Goal: Information Seeking & Learning: Check status

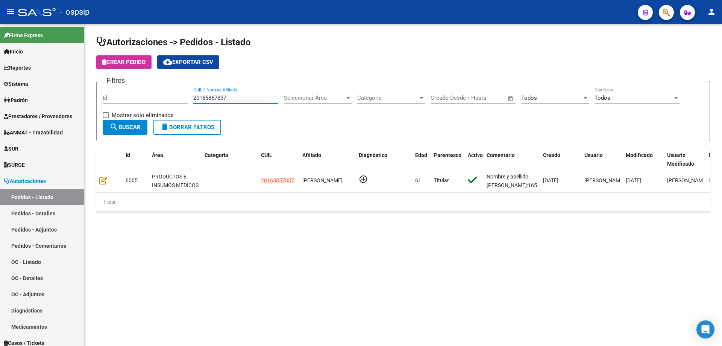
drag, startPoint x: 233, startPoint y: 101, endPoint x: 191, endPoint y: 91, distance: 42.4
click at [191, 91] on div "Filtros Id 20165857837 CUIL / Nombre Afiliado Seleccionar Área Seleccionar Área…" at bounding box center [403, 103] width 601 height 32
click at [668, 18] on span "button" at bounding box center [667, 12] width 8 height 15
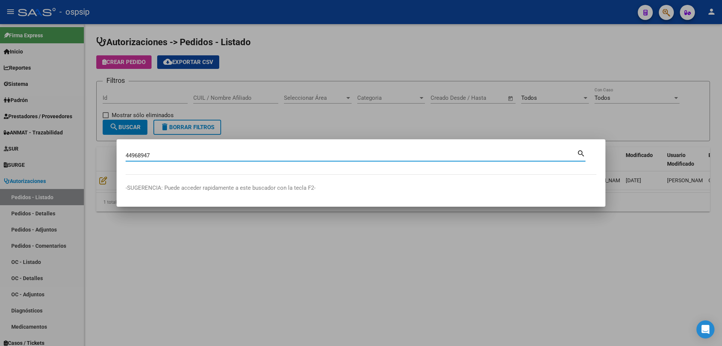
type input "44968947"
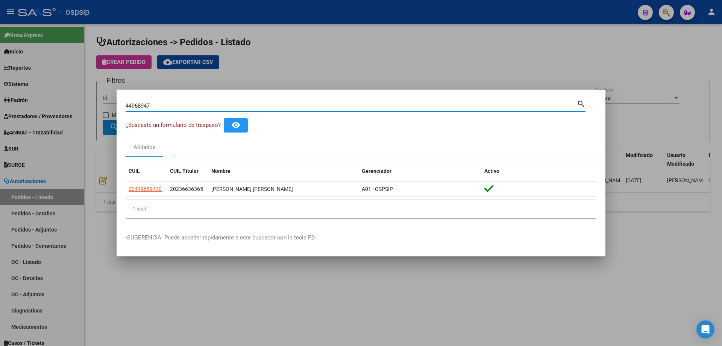
click at [477, 70] on div at bounding box center [361, 173] width 722 height 346
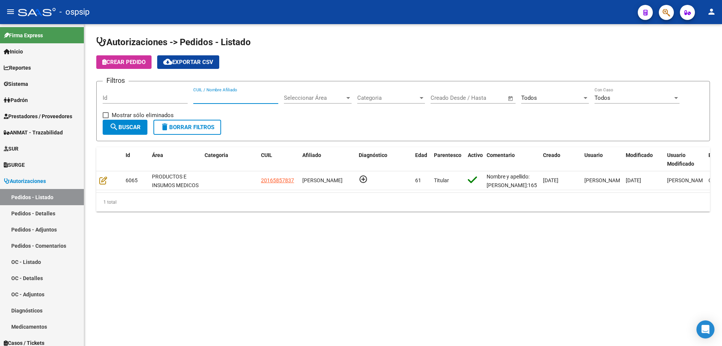
click at [218, 100] on input "CUIL / Nombre Afiliado" at bounding box center [235, 97] width 85 height 7
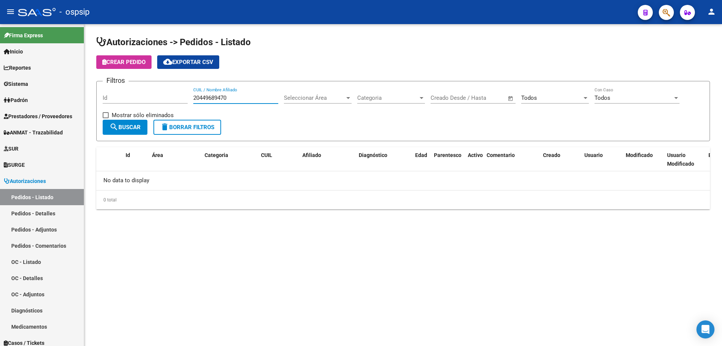
type input "20449689470"
click at [528, 103] on div "Todos Seleccionar Estado" at bounding box center [555, 95] width 68 height 16
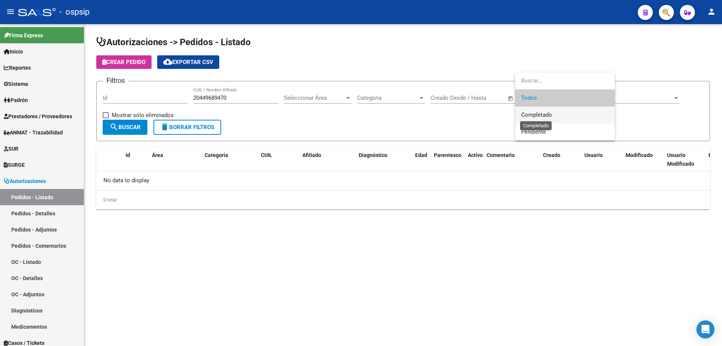
click at [545, 114] on span "Completado" at bounding box center [536, 114] width 31 height 7
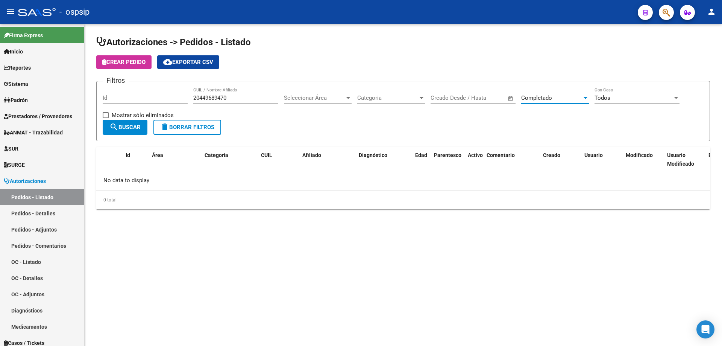
click at [559, 101] on div "Completado" at bounding box center [551, 97] width 61 height 7
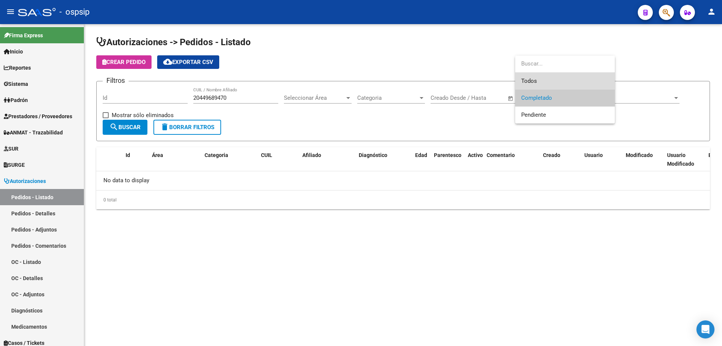
click at [557, 83] on span "Todos" at bounding box center [565, 81] width 88 height 17
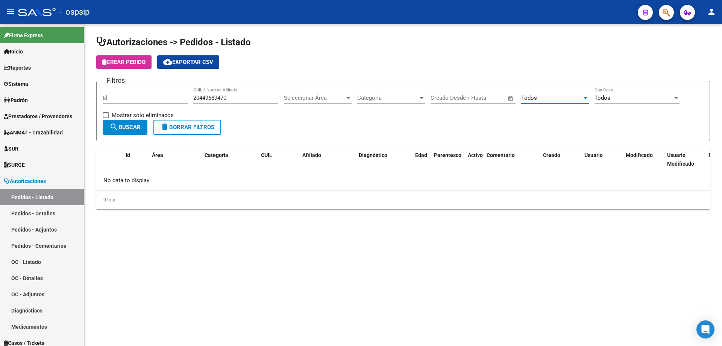
click at [560, 99] on div "Todos" at bounding box center [551, 97] width 61 height 7
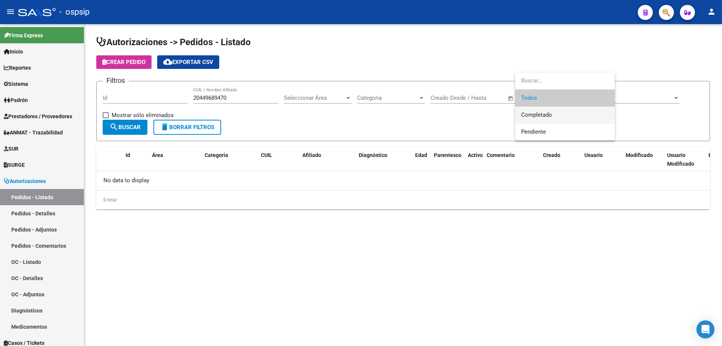
click at [574, 114] on span "Completado" at bounding box center [565, 114] width 88 height 17
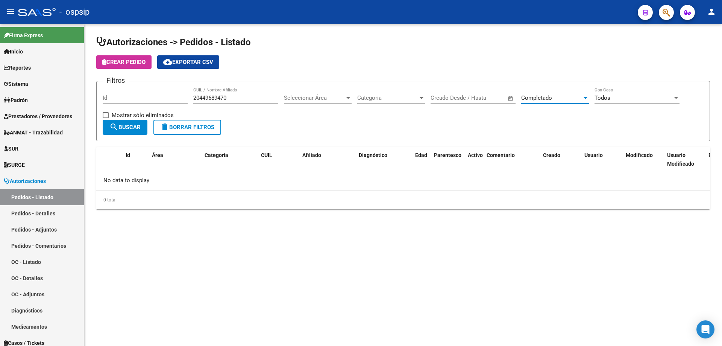
click at [545, 98] on span "Completado" at bounding box center [536, 97] width 31 height 7
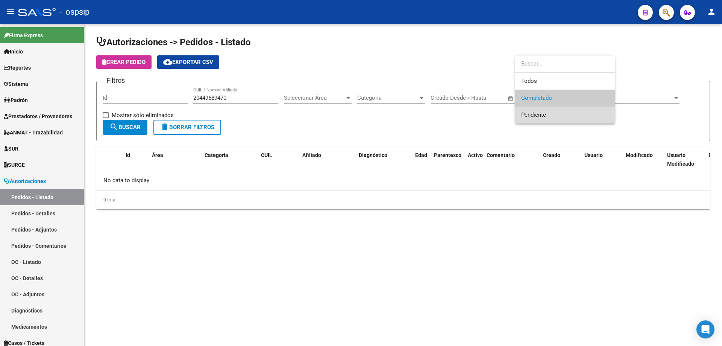
click at [554, 113] on span "Pendiente" at bounding box center [565, 114] width 88 height 17
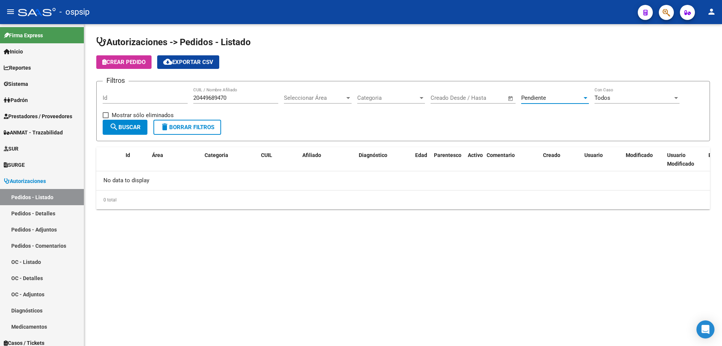
click at [541, 100] on span "Pendiente" at bounding box center [533, 97] width 25 height 7
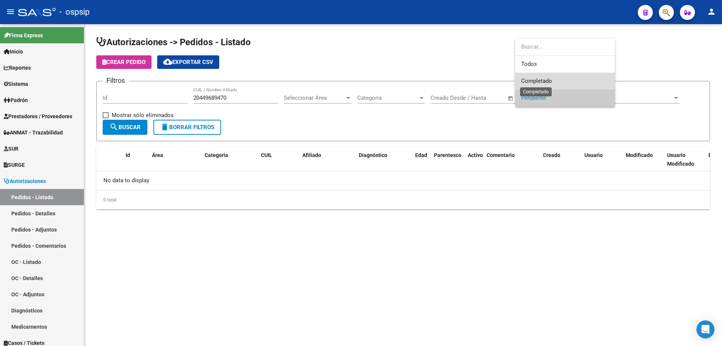
click at [550, 80] on span "Completado" at bounding box center [536, 80] width 31 height 7
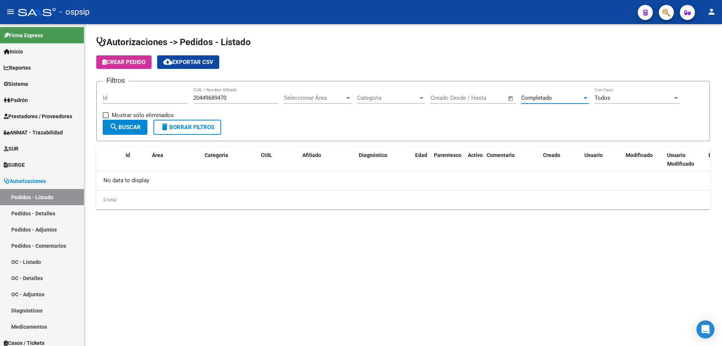
click at [126, 126] on span "search Buscar" at bounding box center [124, 127] width 31 height 7
click at [536, 98] on span "Completado" at bounding box center [536, 97] width 31 height 7
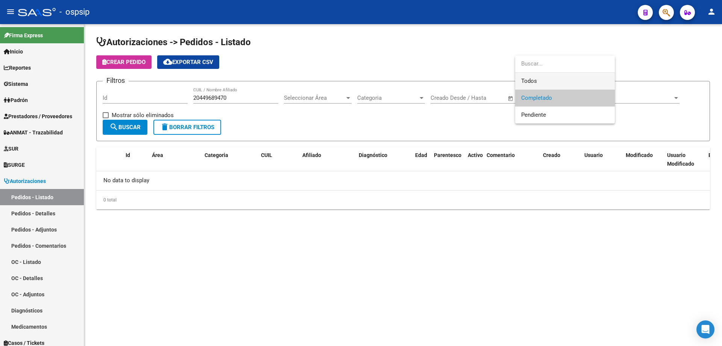
click at [559, 79] on span "Todos" at bounding box center [565, 81] width 88 height 17
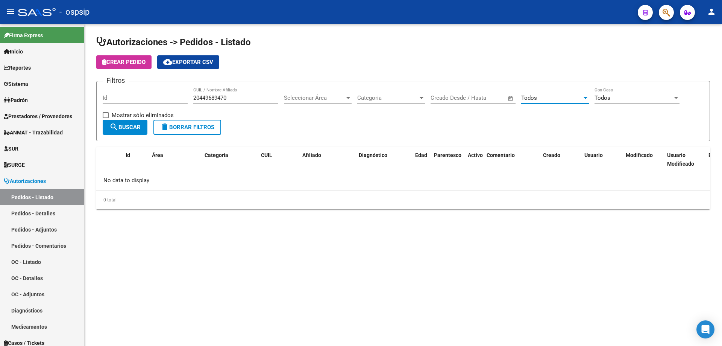
click at [126, 124] on span "search Buscar" at bounding box center [124, 127] width 31 height 7
click at [568, 94] on div "Todos" at bounding box center [551, 97] width 61 height 7
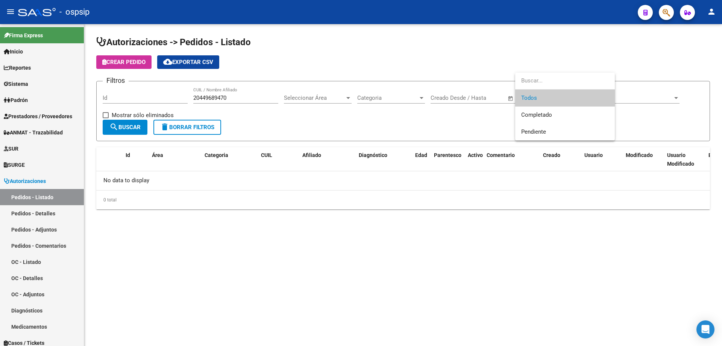
click at [647, 126] on div at bounding box center [361, 173] width 722 height 346
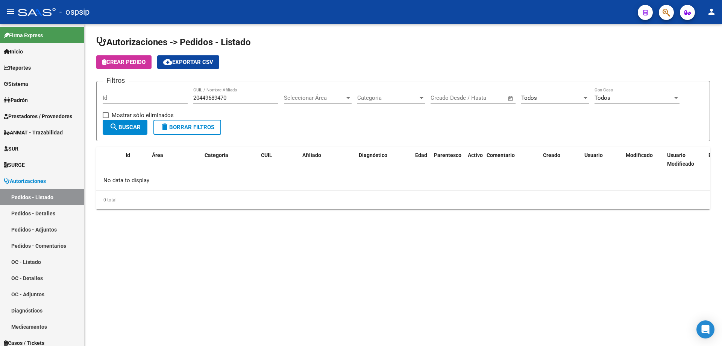
click at [669, 12] on icon "button" at bounding box center [667, 12] width 8 height 9
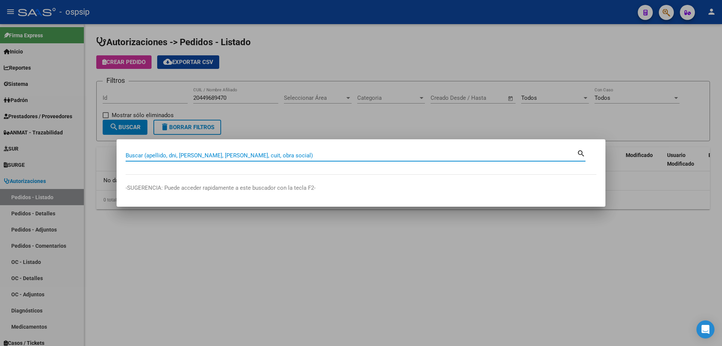
click at [182, 153] on input "Buscar (apellido, dni, [PERSON_NAME], [PERSON_NAME], cuit, obra social)" at bounding box center [351, 155] width 451 height 7
type input "44968947"
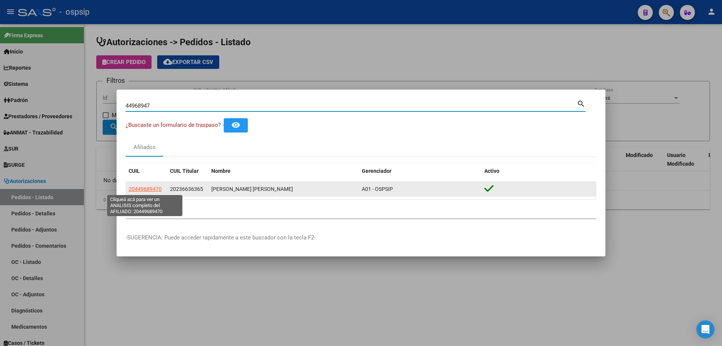
click at [138, 188] on span "20449689470" at bounding box center [145, 189] width 33 height 6
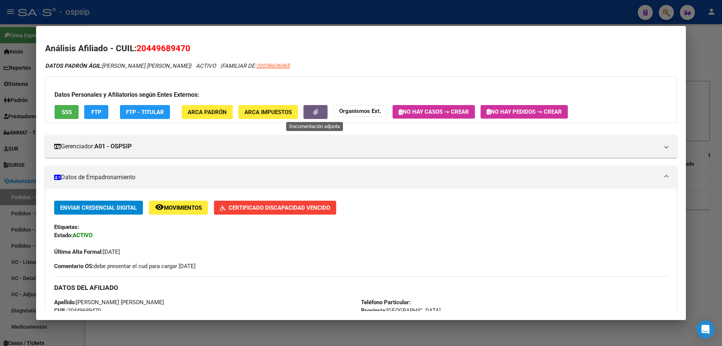
click at [315, 106] on button "button" at bounding box center [316, 112] width 24 height 14
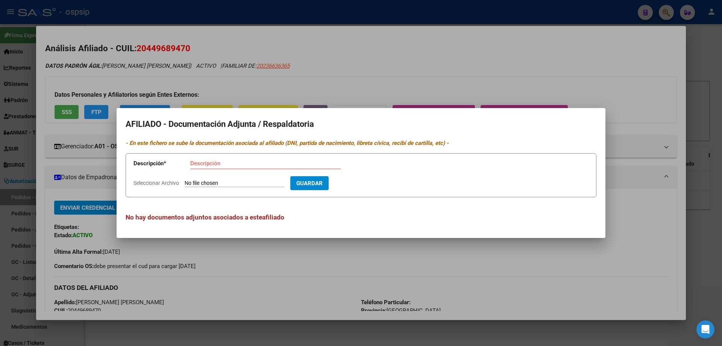
click at [417, 53] on div at bounding box center [361, 173] width 722 height 346
